Goal: Information Seeking & Learning: Learn about a topic

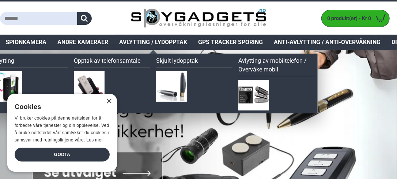
scroll to position [37, 0]
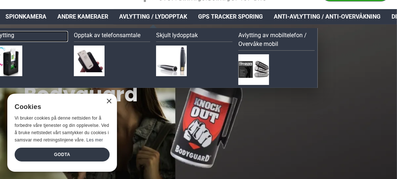
click at [7, 33] on link "Avlytting" at bounding box center [30, 36] width 76 height 11
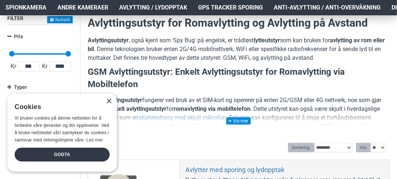
scroll to position [146, 0]
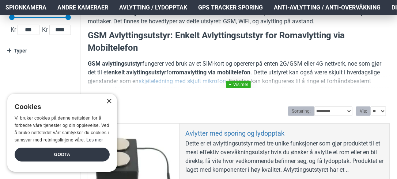
click at [239, 83] on link at bounding box center [238, 84] width 24 height 7
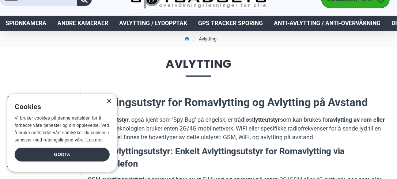
scroll to position [0, 0]
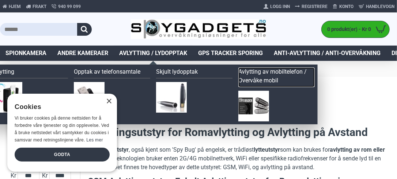
click at [259, 75] on link "Avlytting av mobiltelefon / Overvåke mobil" at bounding box center [276, 78] width 76 height 20
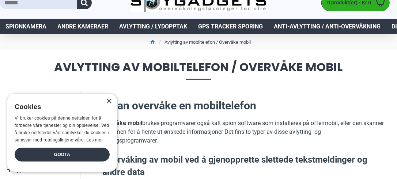
scroll to position [37, 0]
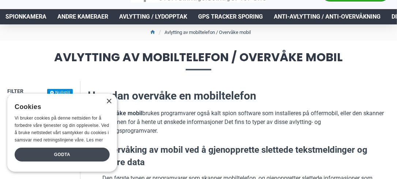
click at [85, 149] on div "Godta" at bounding box center [62, 155] width 95 height 14
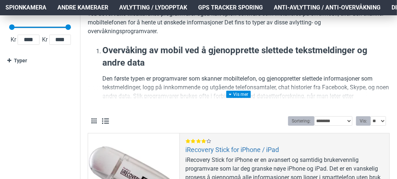
scroll to position [146, 0]
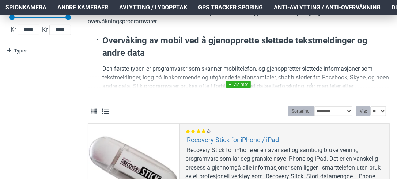
click at [239, 83] on link at bounding box center [238, 84] width 24 height 7
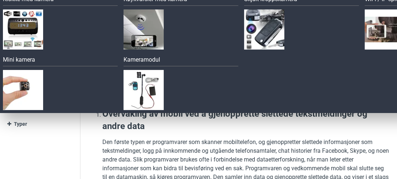
scroll to position [73, 0]
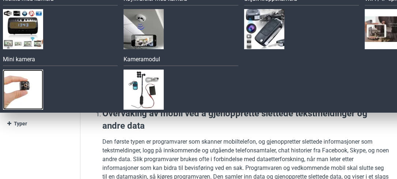
click at [25, 88] on img at bounding box center [23, 90] width 40 height 40
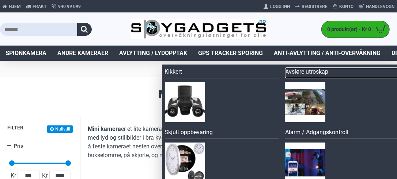
click at [306, 70] on link "Avsløre utroskap" at bounding box center [342, 73] width 115 height 11
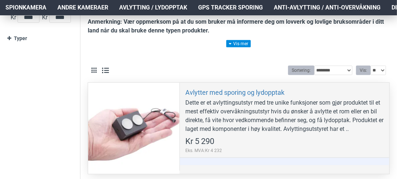
scroll to position [146, 0]
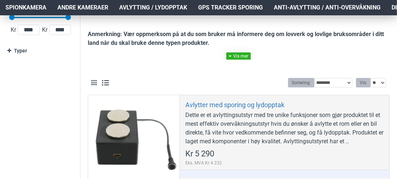
click at [237, 54] on link at bounding box center [238, 56] width 24 height 7
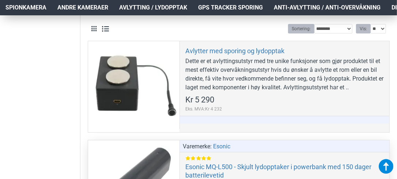
scroll to position [183, 0]
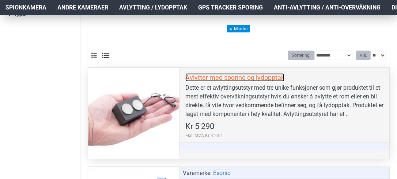
click at [230, 75] on link "Avlytter med sporing og lydopptak" at bounding box center [234, 77] width 99 height 8
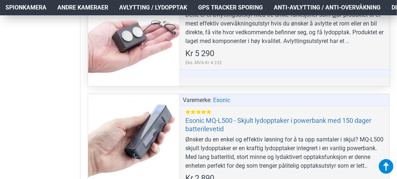
scroll to position [292, 0]
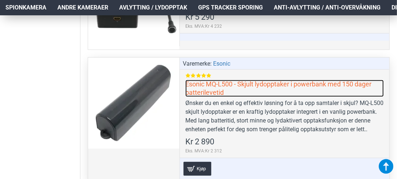
click at [259, 81] on link "Esonic MQ-L500 - Skjult lydopptaker i powerbank med 150 dager batterilevetid" at bounding box center [284, 88] width 198 height 17
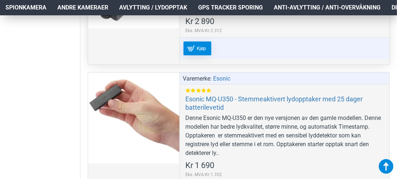
scroll to position [438, 0]
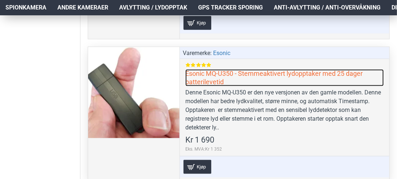
click at [246, 70] on link "Esonic MQ-U350 - Stemmeaktivert lydopptaker med 25 dager batterilevetid" at bounding box center [284, 77] width 198 height 17
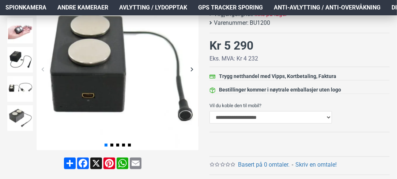
scroll to position [146, 0]
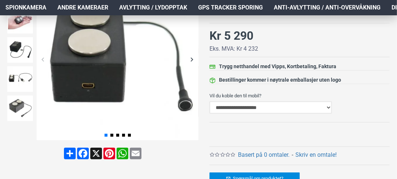
click at [320, 103] on select "**********" at bounding box center [270, 108] width 122 height 12
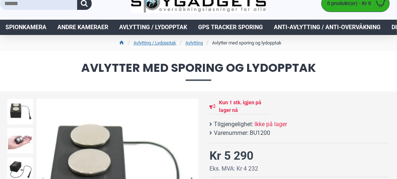
scroll to position [0, 0]
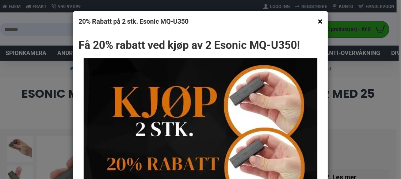
click at [318, 21] on button "×" at bounding box center [320, 21] width 5 height 9
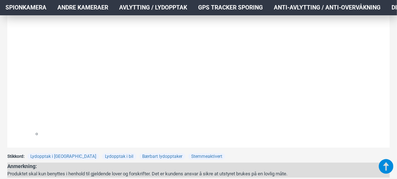
scroll to position [1205, 0]
